Goal: Task Accomplishment & Management: Use online tool/utility

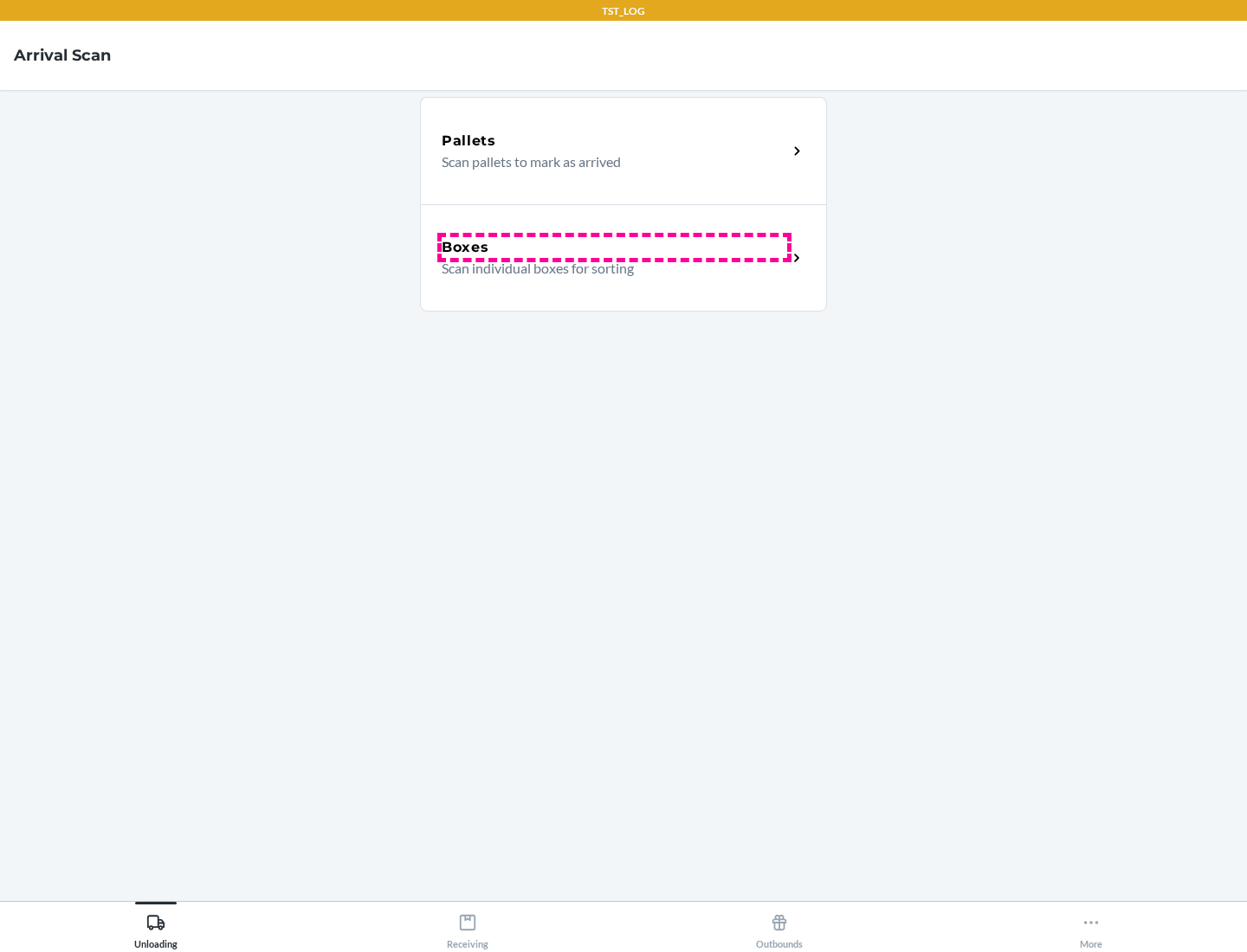
click at [614, 248] on div "Boxes" at bounding box center [614, 248] width 346 height 20
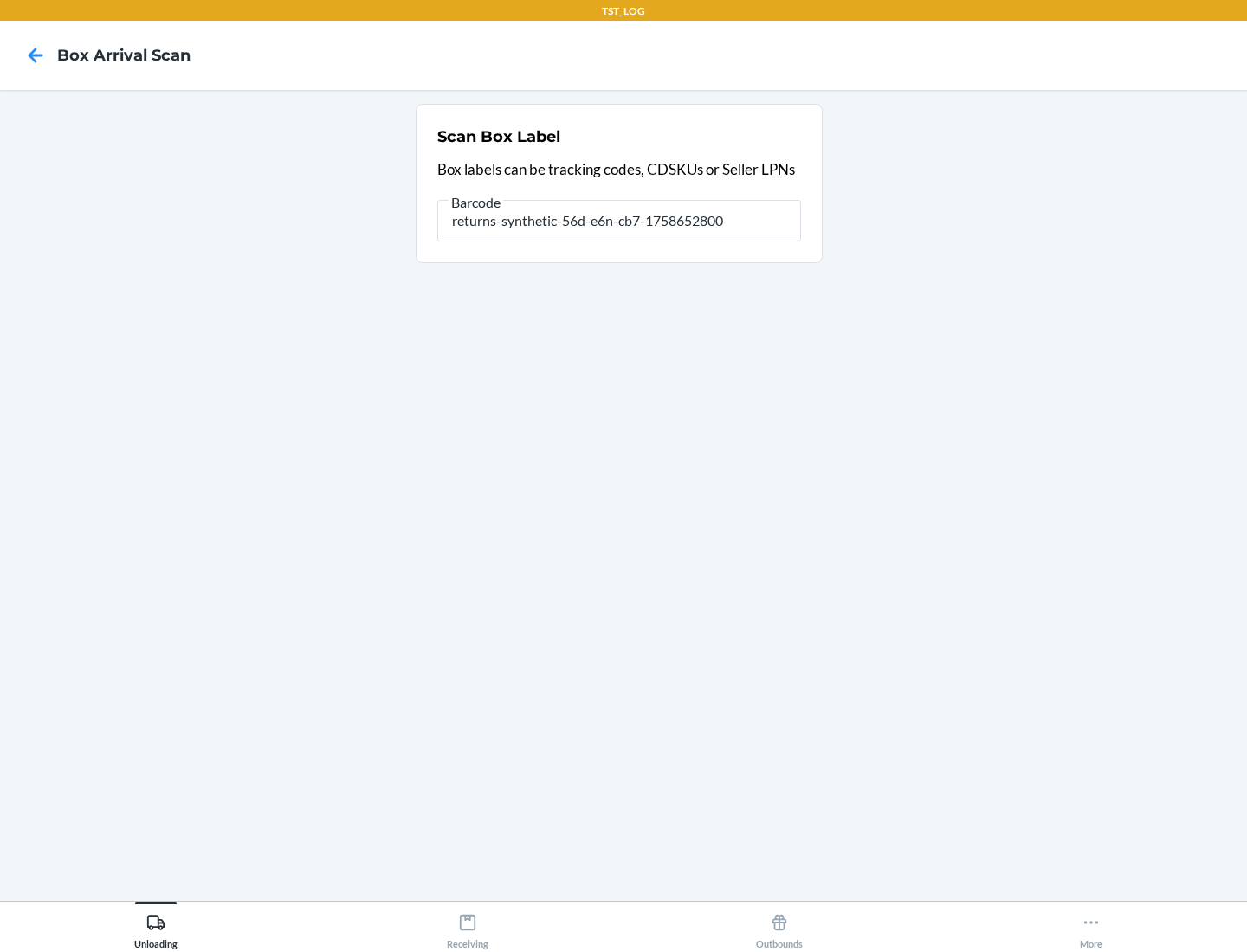
type input "returns-synthetic-56d-e6n-cb7-1758652800"
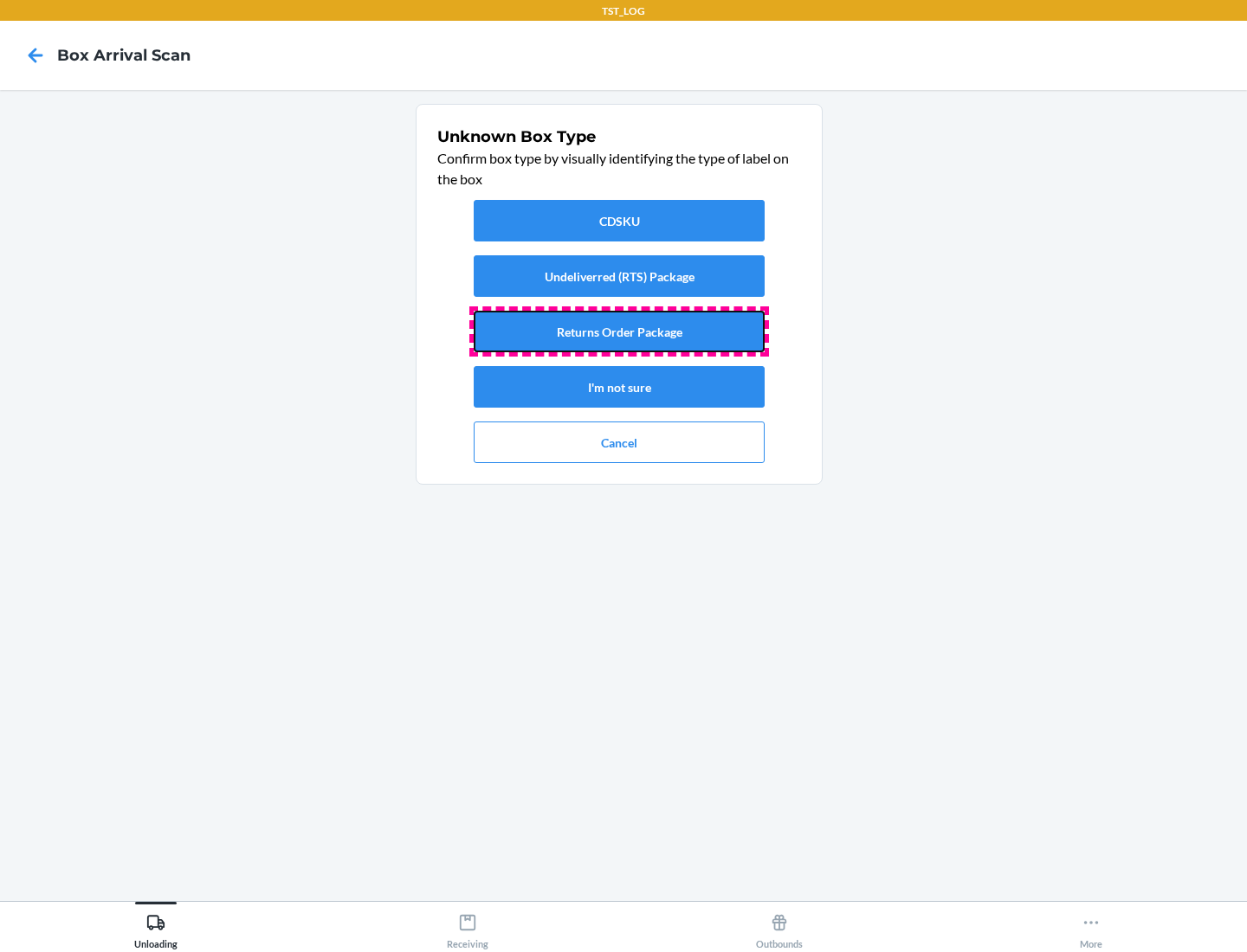
click at [619, 332] on button "Returns Order Package" at bounding box center [619, 331] width 291 height 42
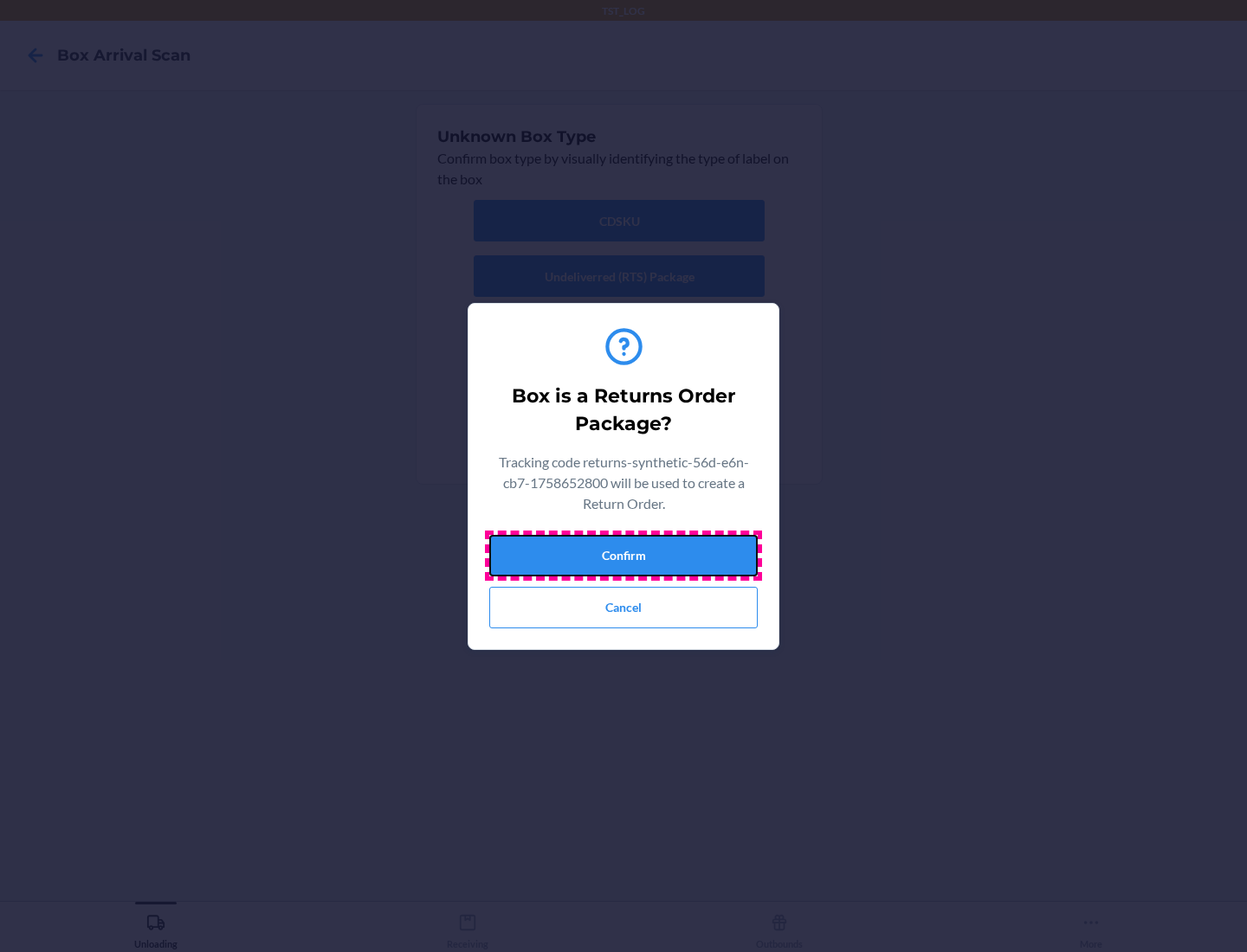
click at [624, 554] on button "Confirm" at bounding box center [624, 555] width 268 height 42
